Goal: Find specific page/section: Find specific page/section

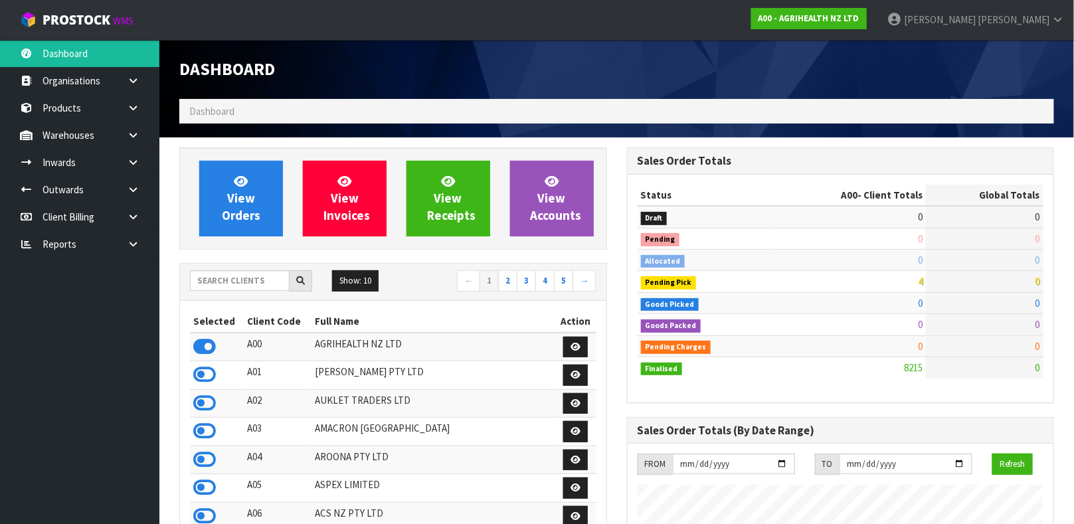
scroll to position [1007, 447]
click at [254, 280] on input "text" at bounding box center [240, 280] width 100 height 21
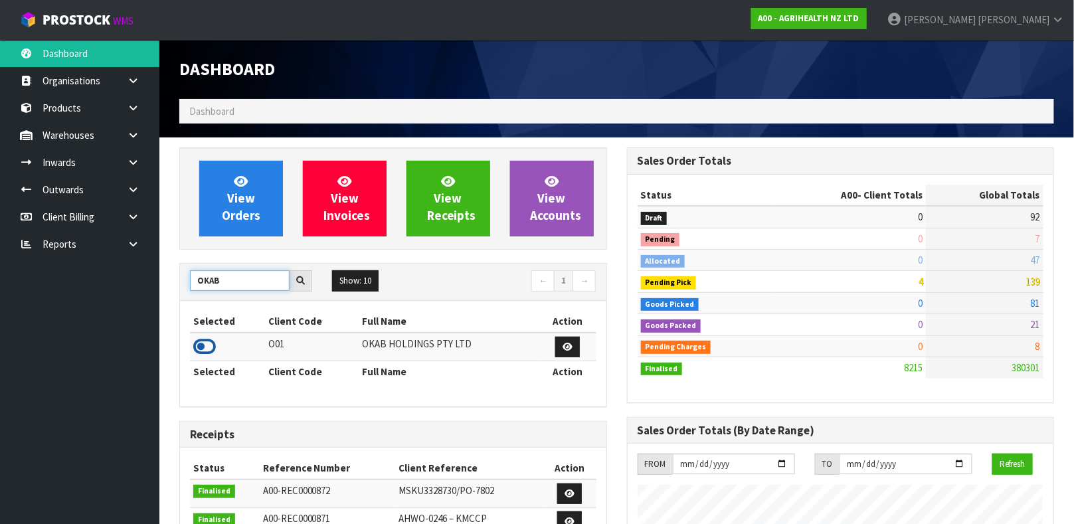
type input "OKAB"
click at [210, 347] on icon at bounding box center [204, 347] width 23 height 20
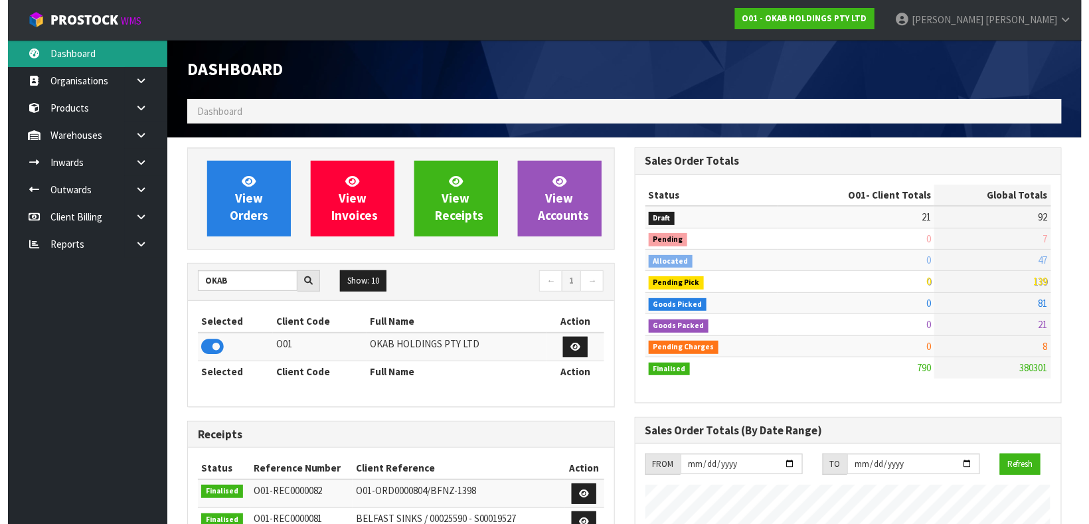
scroll to position [863, 447]
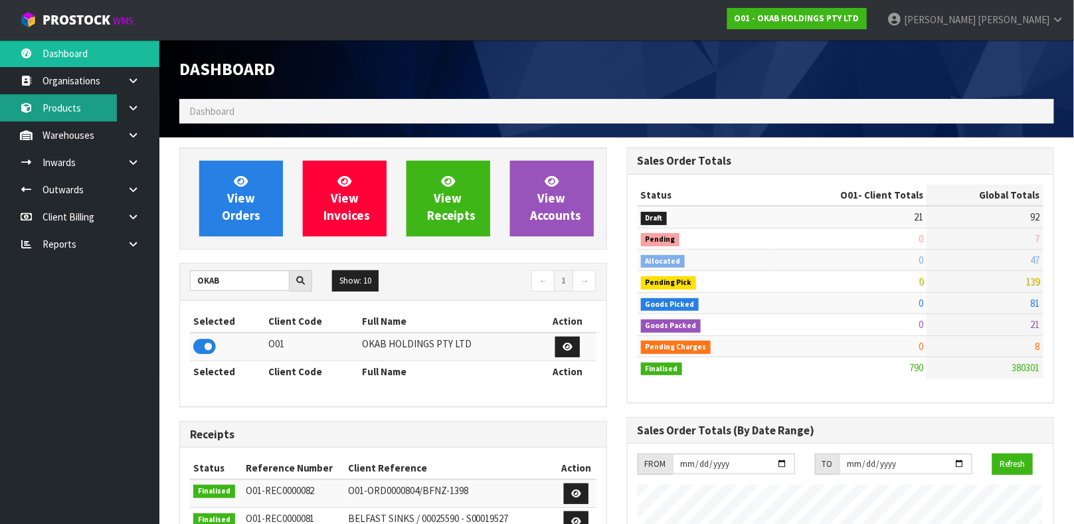
click at [57, 95] on link "Products" at bounding box center [79, 107] width 159 height 27
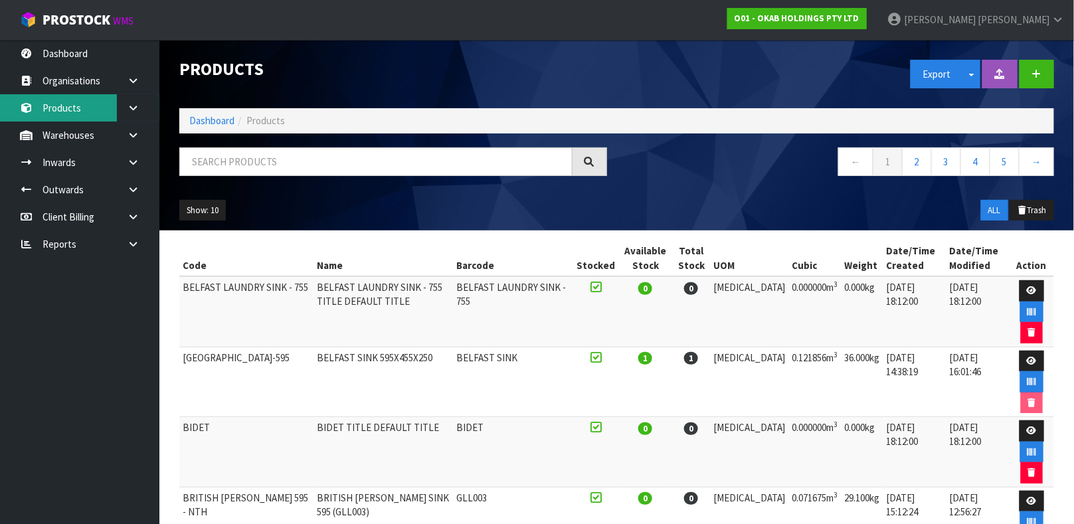
click at [0, 94] on link "Products" at bounding box center [79, 107] width 159 height 27
click at [216, 163] on input "text" at bounding box center [375, 161] width 393 height 29
type input "5061079810056"
